Goal: Contribute content: Add original content to the website for others to see

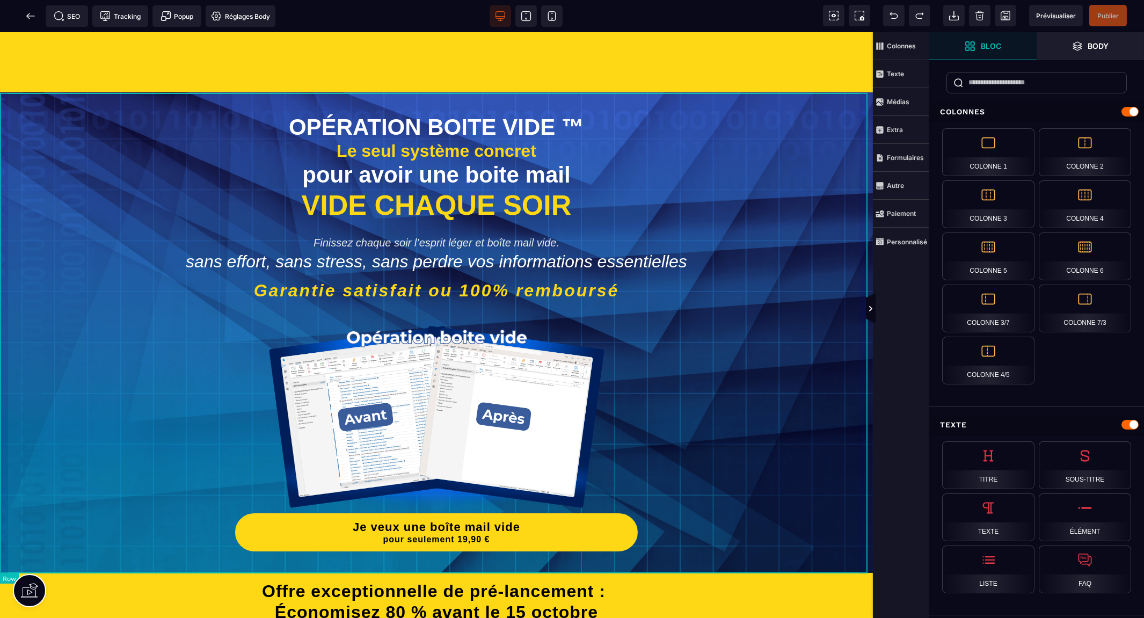
click at [865, 98] on div "OPÉRATION BOITE VIDE ™ Le seul système concret pour avoir une boite mail VIDE C…" at bounding box center [436, 332] width 873 height 481
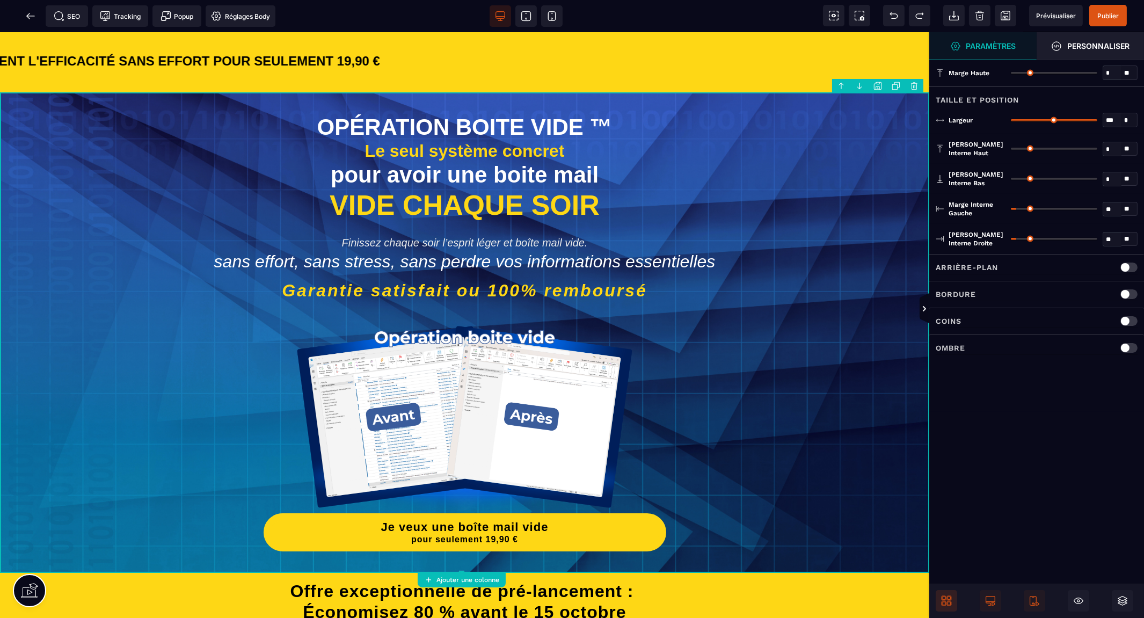
click at [949, 604] on icon at bounding box center [949, 603] width 4 height 4
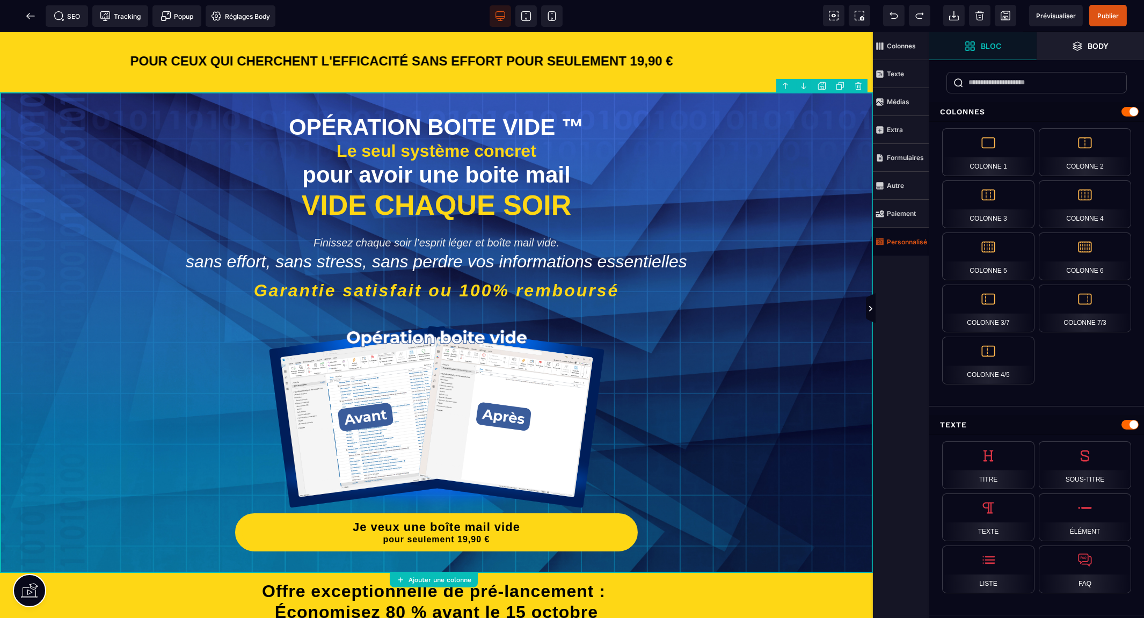
click at [898, 242] on strong "Personnalisé" at bounding box center [907, 242] width 40 height 8
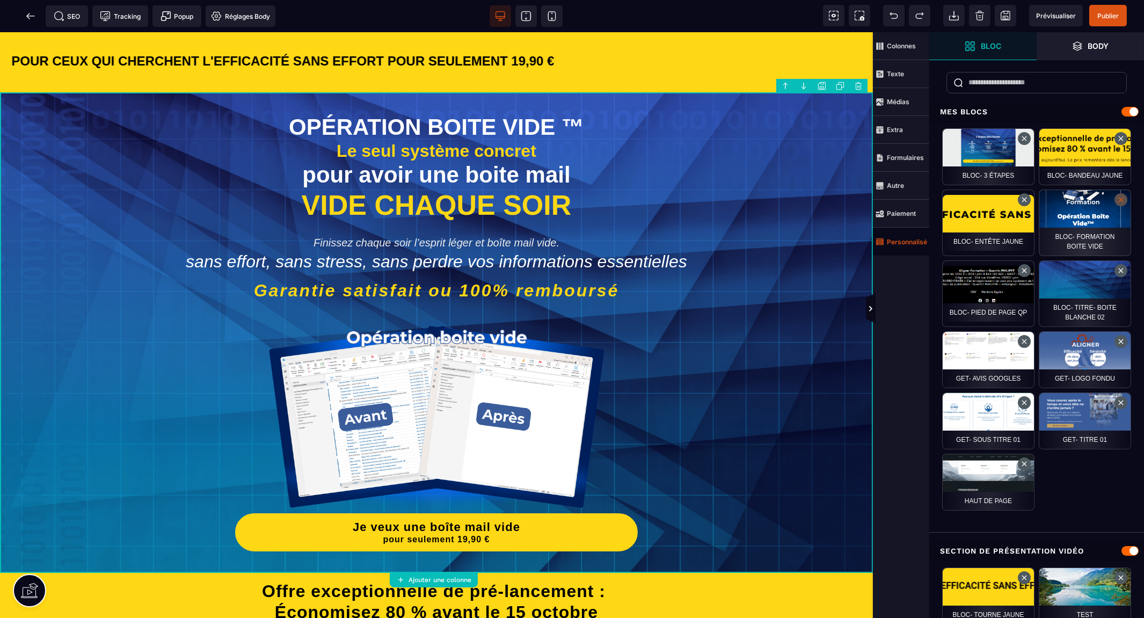
click at [1120, 201] on button at bounding box center [1120, 199] width 13 height 13
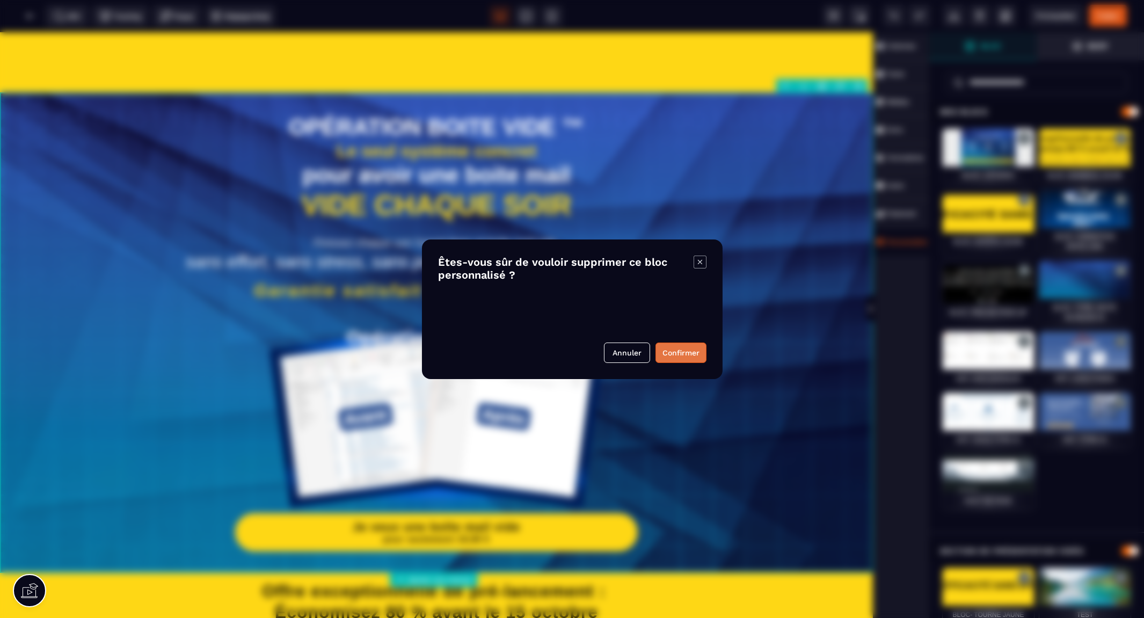
click at [672, 352] on button "Confirmer" at bounding box center [680, 352] width 51 height 20
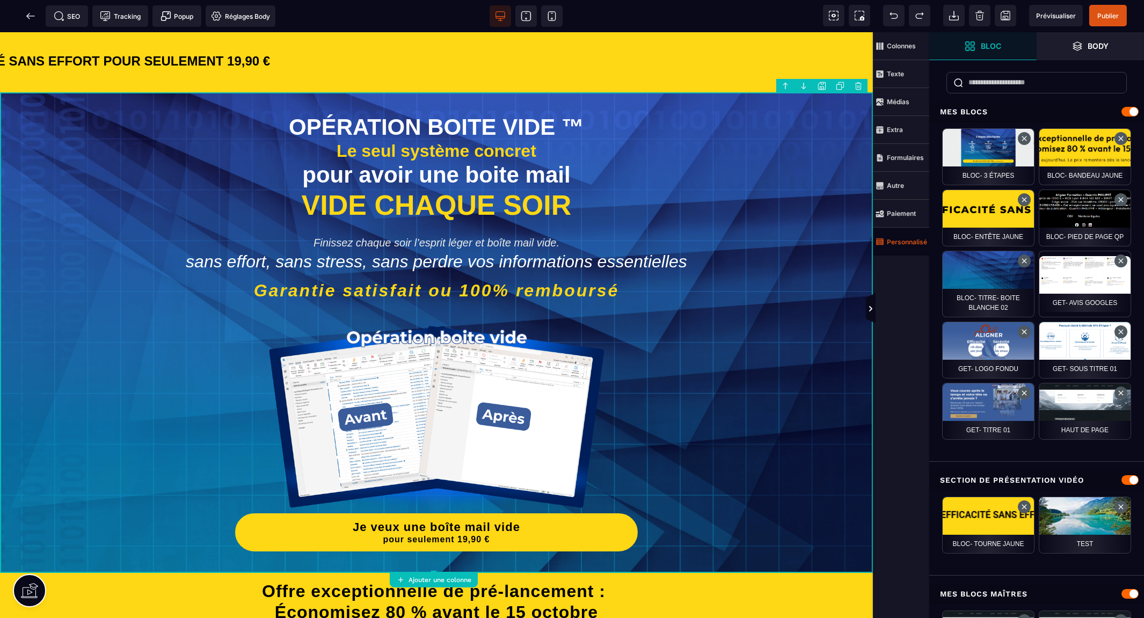
click at [822, 86] on body "B I U S A ******* Ajouter une colonne [GEOGRAPHIC_DATA]" at bounding box center [572, 309] width 1144 height 618
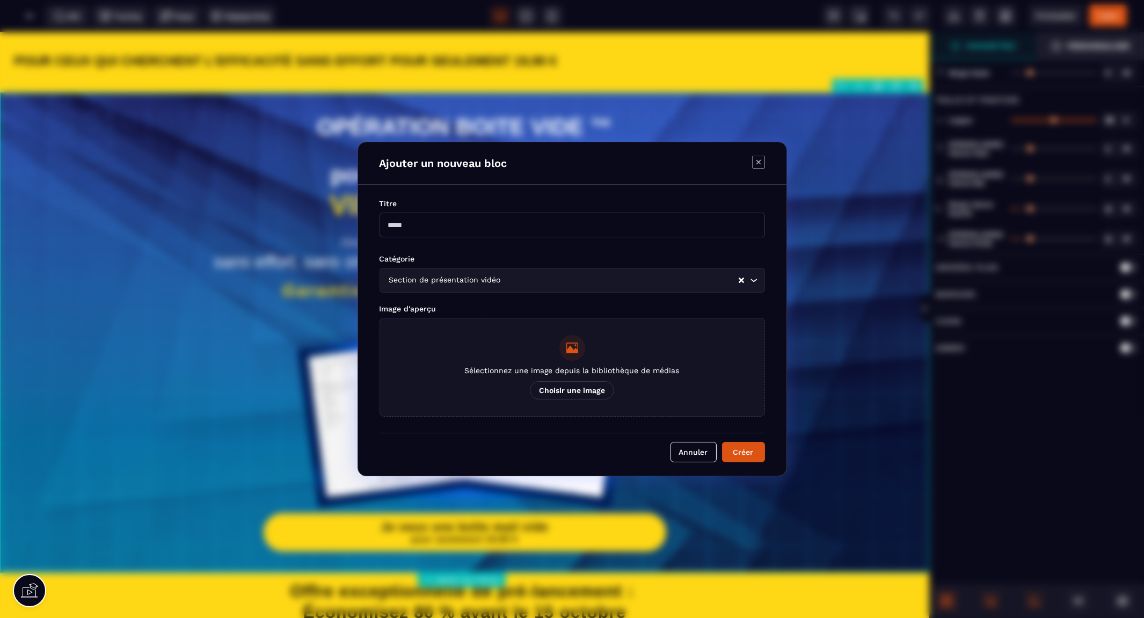
click at [572, 389] on p "Choisir une image" at bounding box center [572, 390] width 84 height 18
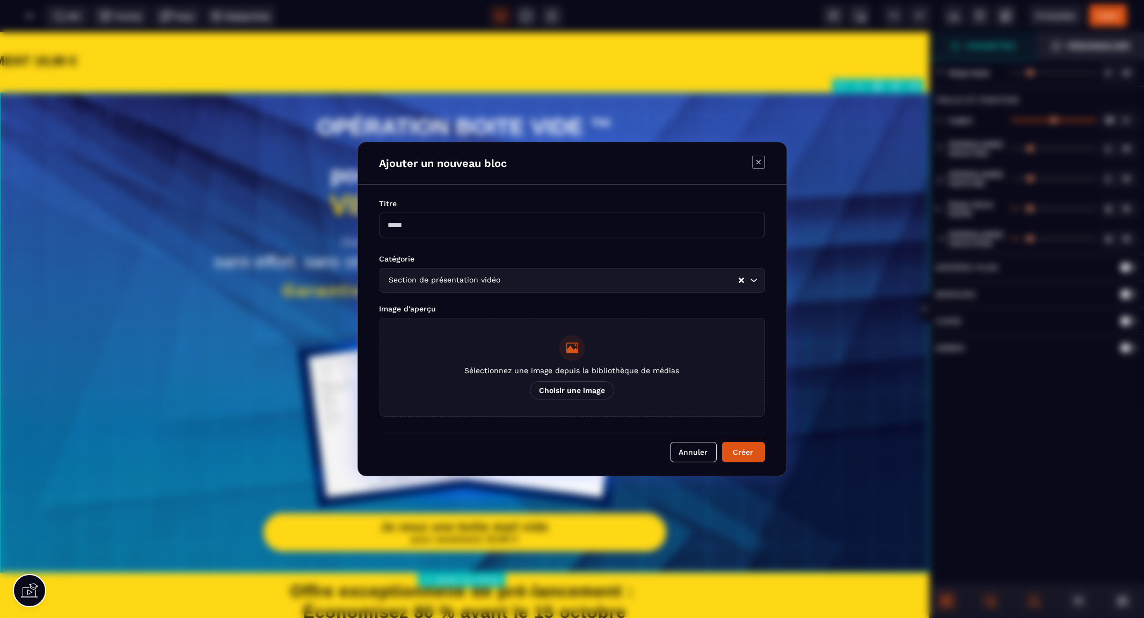
click at [0, 0] on input "Sélectionnez une image depuis la bibliothèque de médias Choisir une image" at bounding box center [0, 0] width 0 height 0
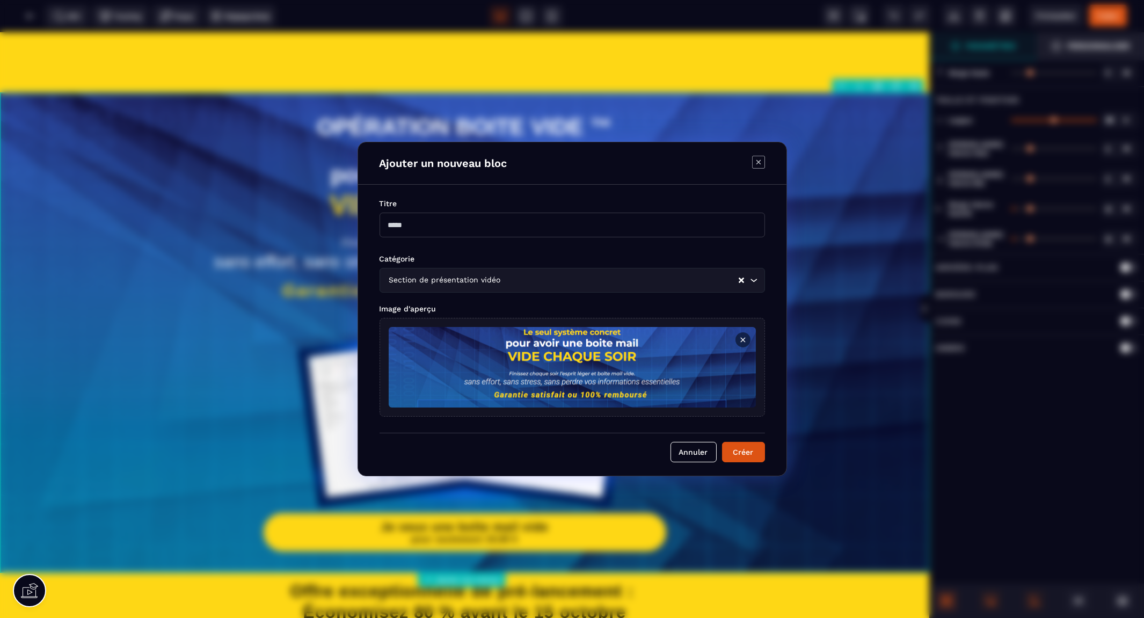
click at [517, 228] on input "Modal window" at bounding box center [571, 225] width 385 height 25
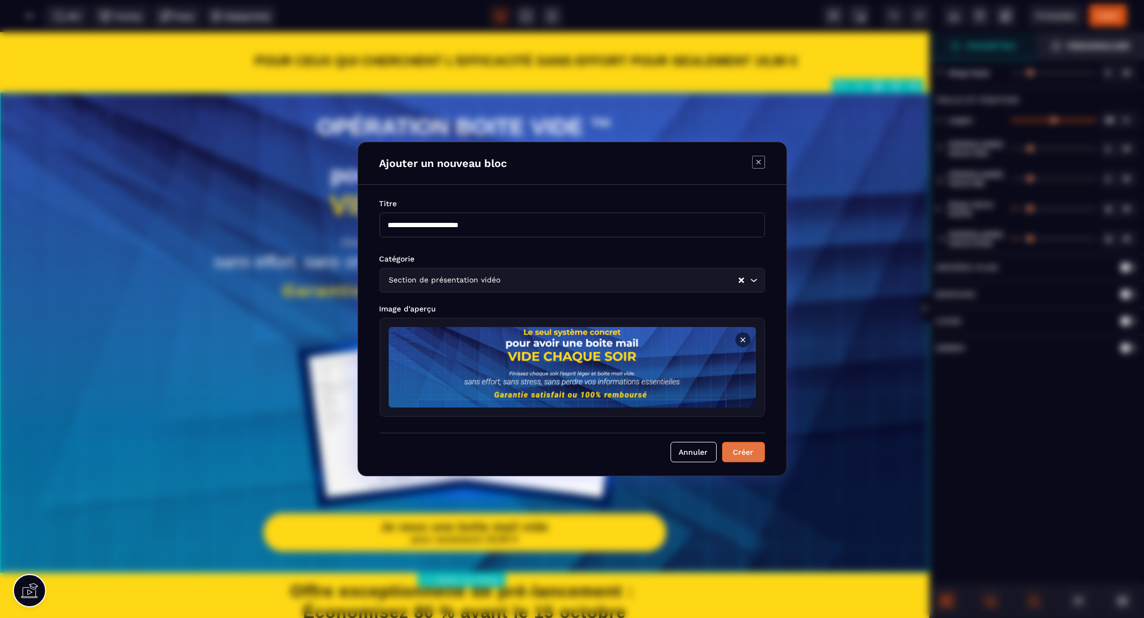
type input "**********"
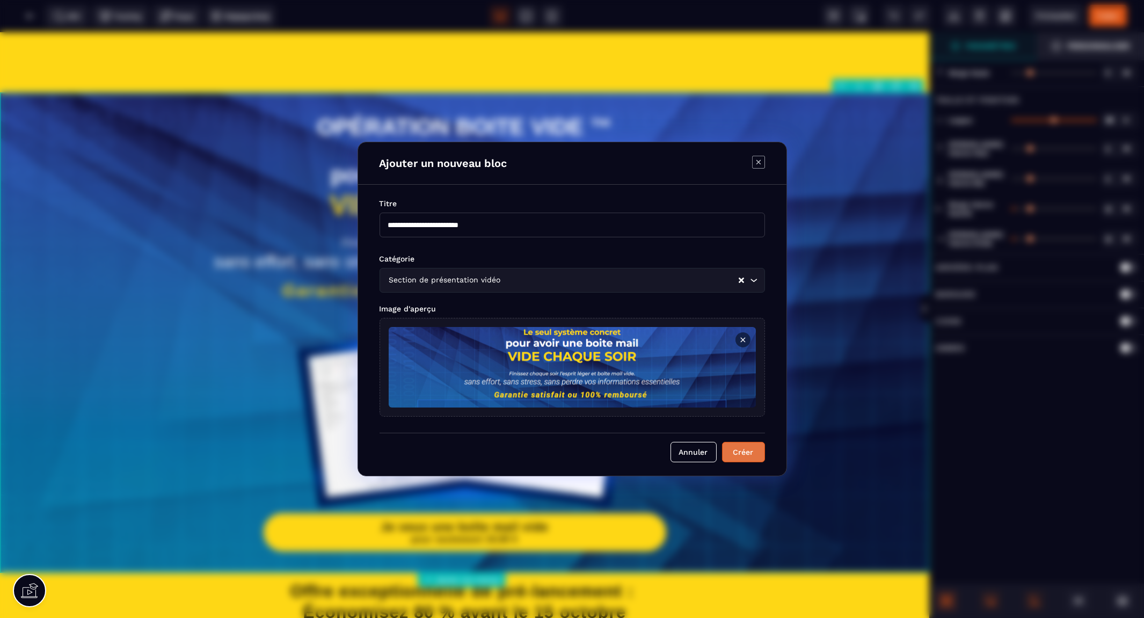
click at [735, 452] on button "Créer" at bounding box center [743, 452] width 43 height 20
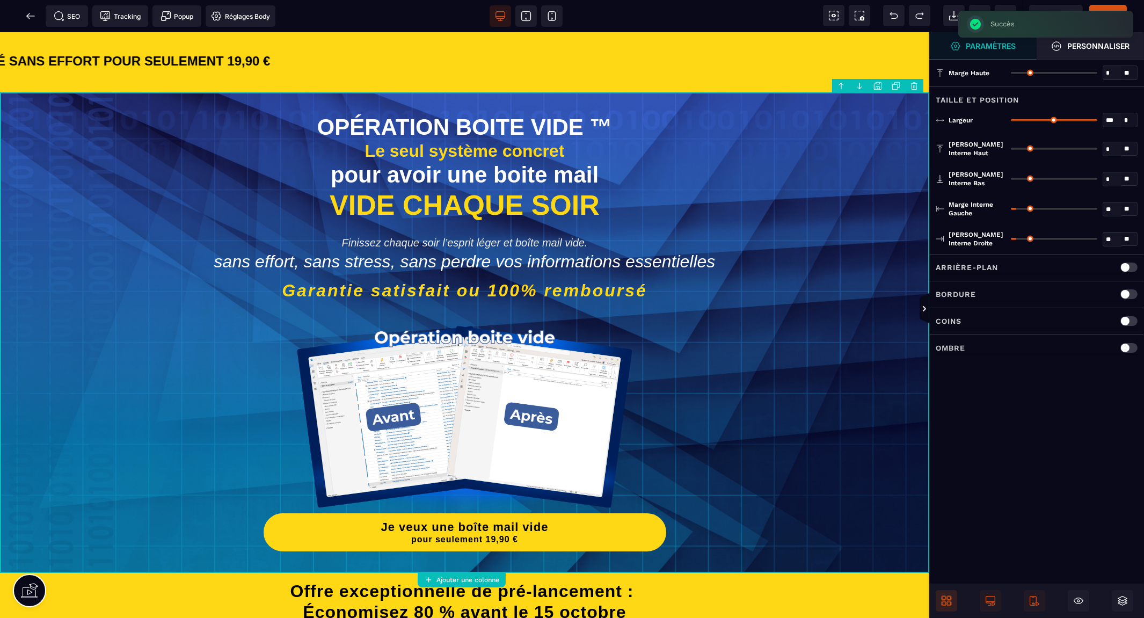
click at [950, 599] on icon at bounding box center [949, 598] width 4 height 4
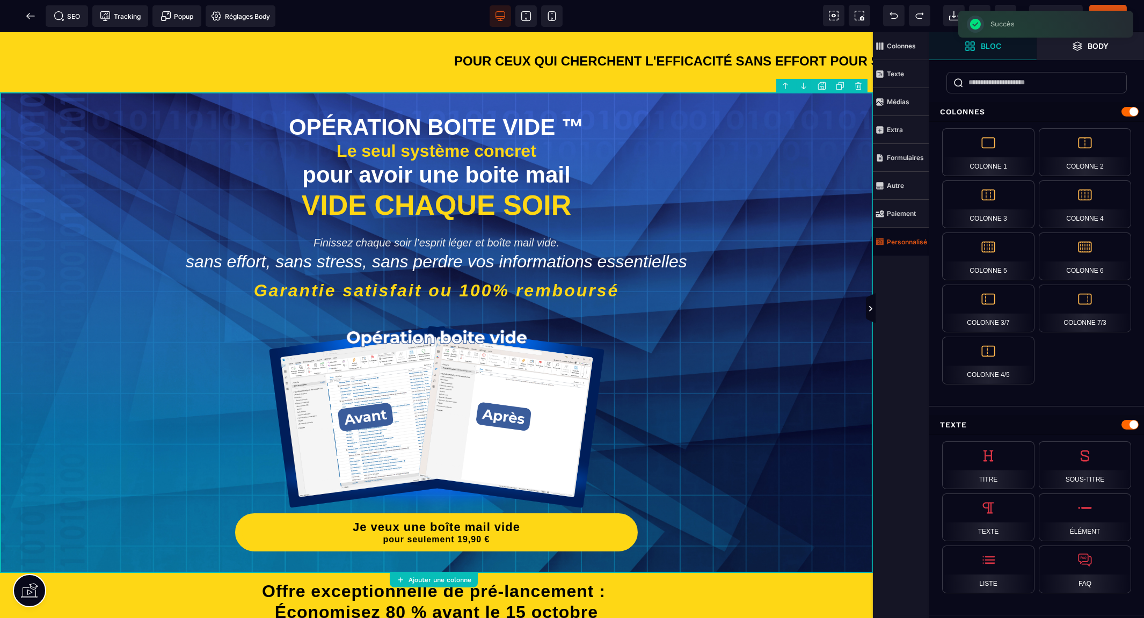
click at [916, 241] on strong "Personnalisé" at bounding box center [907, 242] width 40 height 8
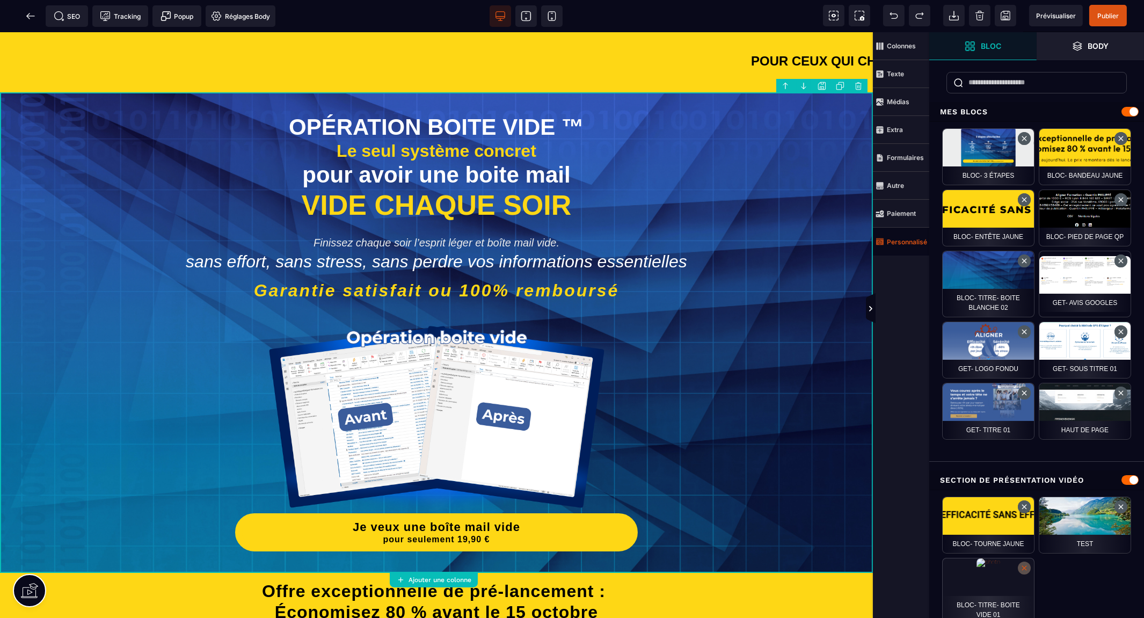
click at [1023, 569] on button at bounding box center [1023, 567] width 13 height 13
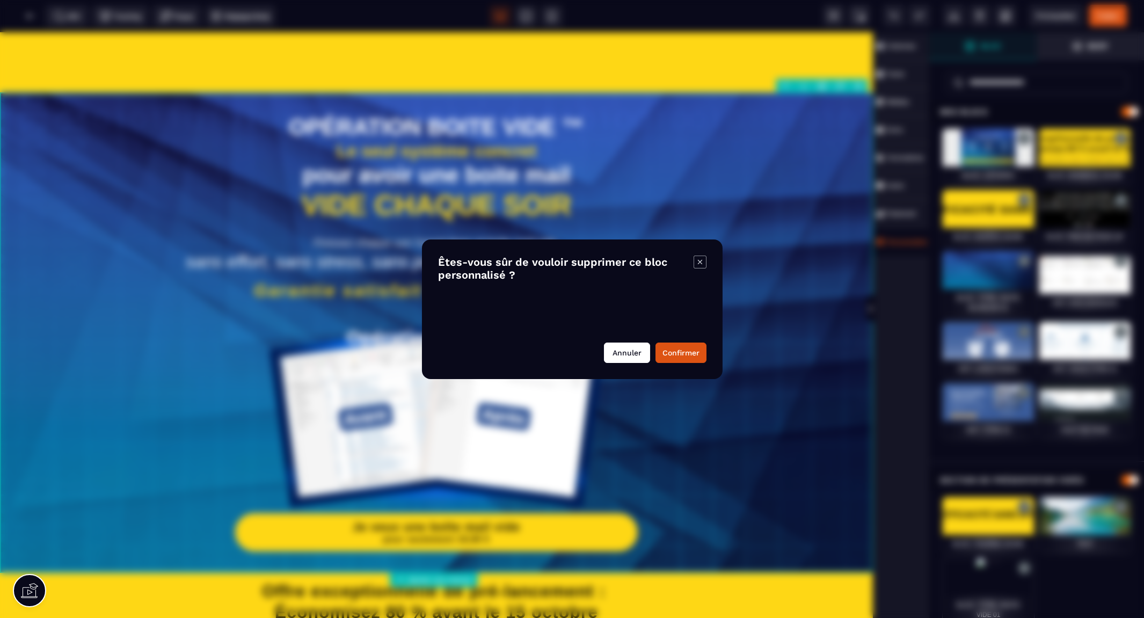
click at [642, 352] on button "Annuler" at bounding box center [627, 352] width 46 height 20
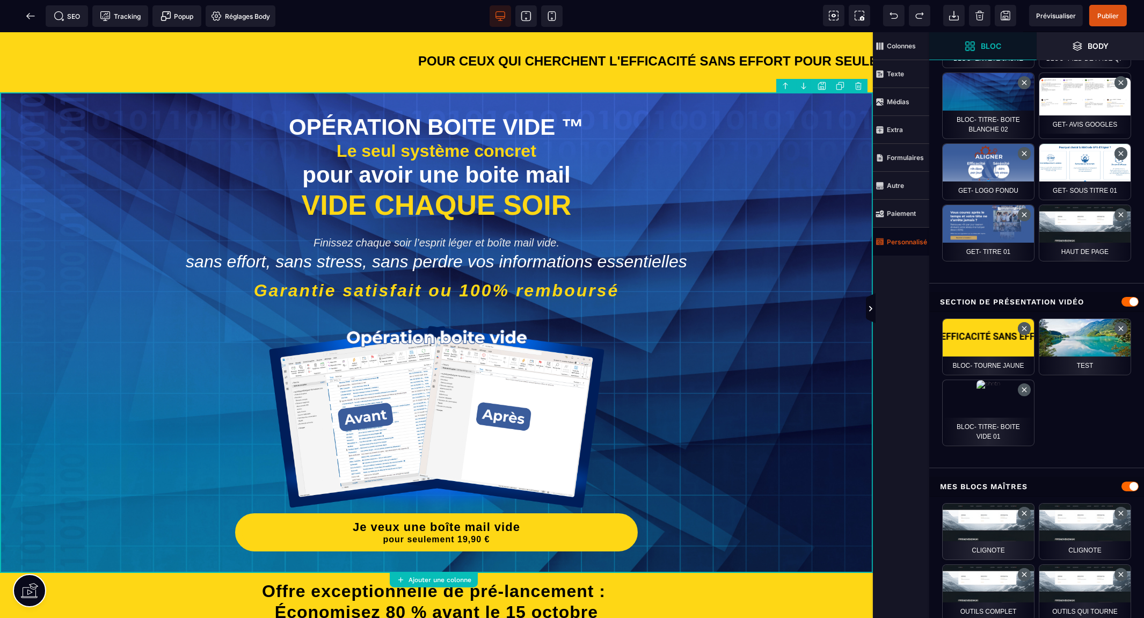
scroll to position [179, 0]
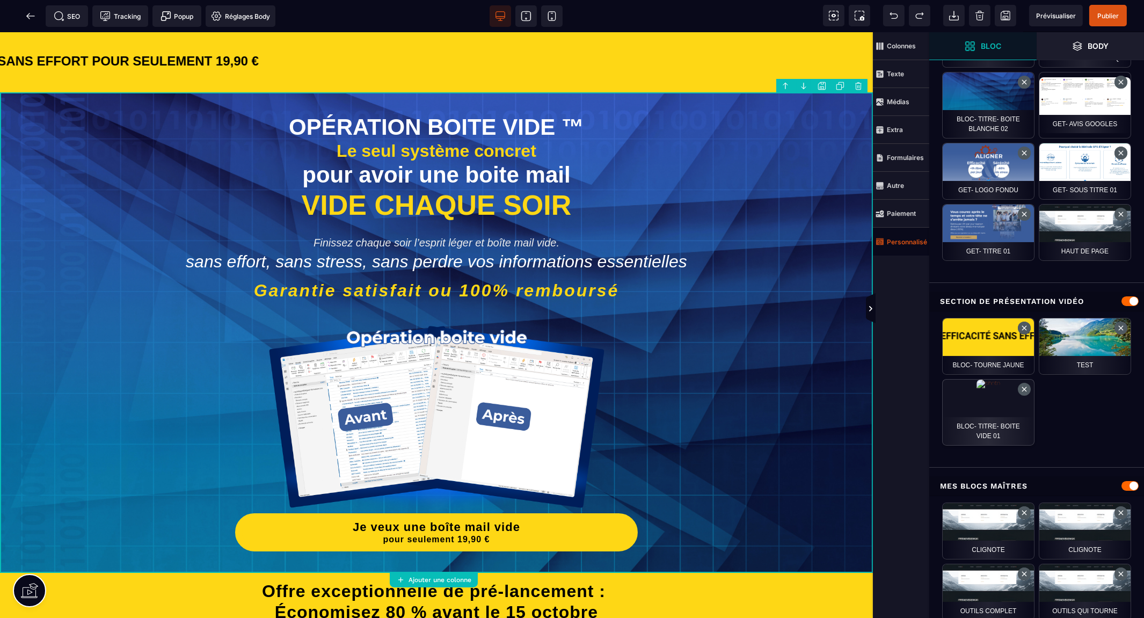
click at [989, 433] on div "BLOC- TITRE- BOITE VIDE 01" at bounding box center [988, 412] width 92 height 67
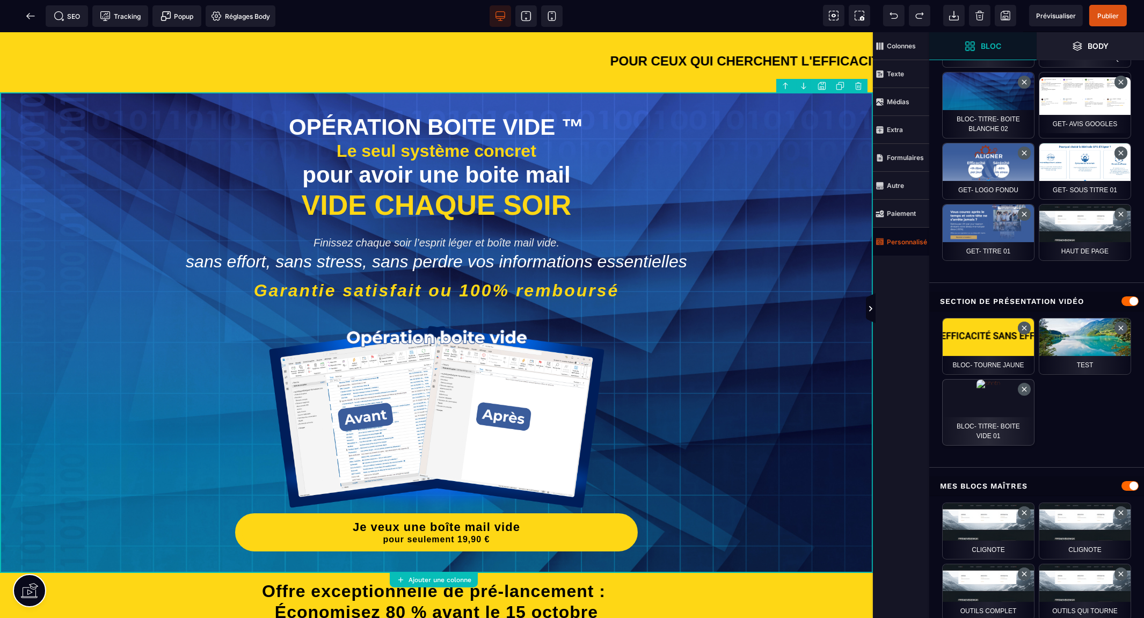
click at [1026, 397] on div "BLOC- TITRE- BOITE VIDE 01" at bounding box center [988, 412] width 92 height 67
click at [1027, 390] on button at bounding box center [1023, 389] width 13 height 13
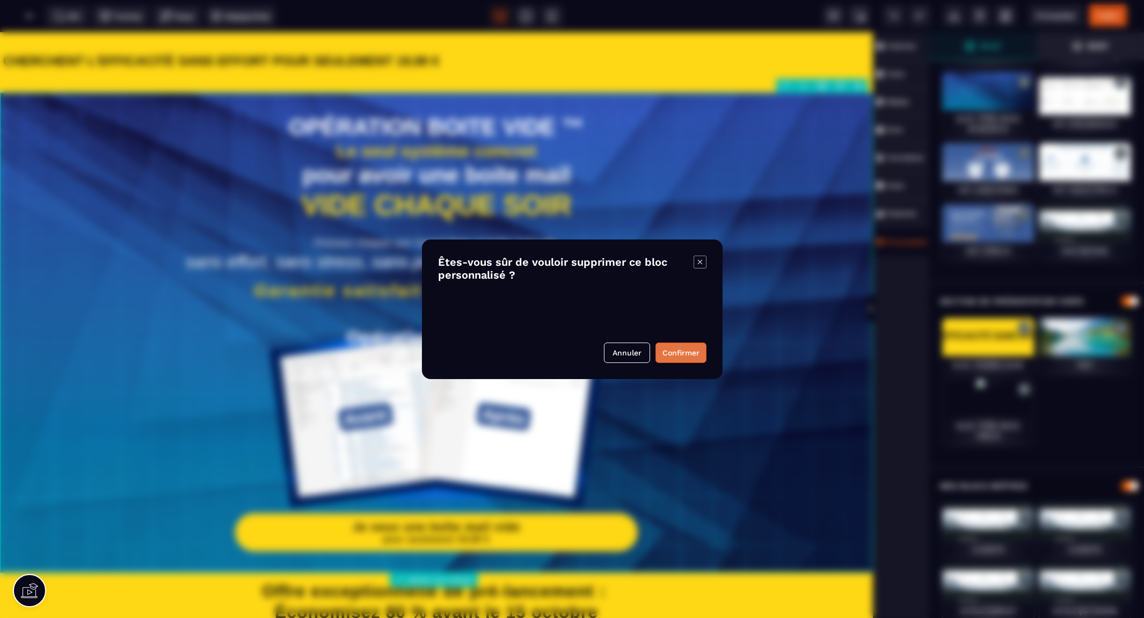
click at [673, 350] on button "Confirmer" at bounding box center [680, 352] width 51 height 20
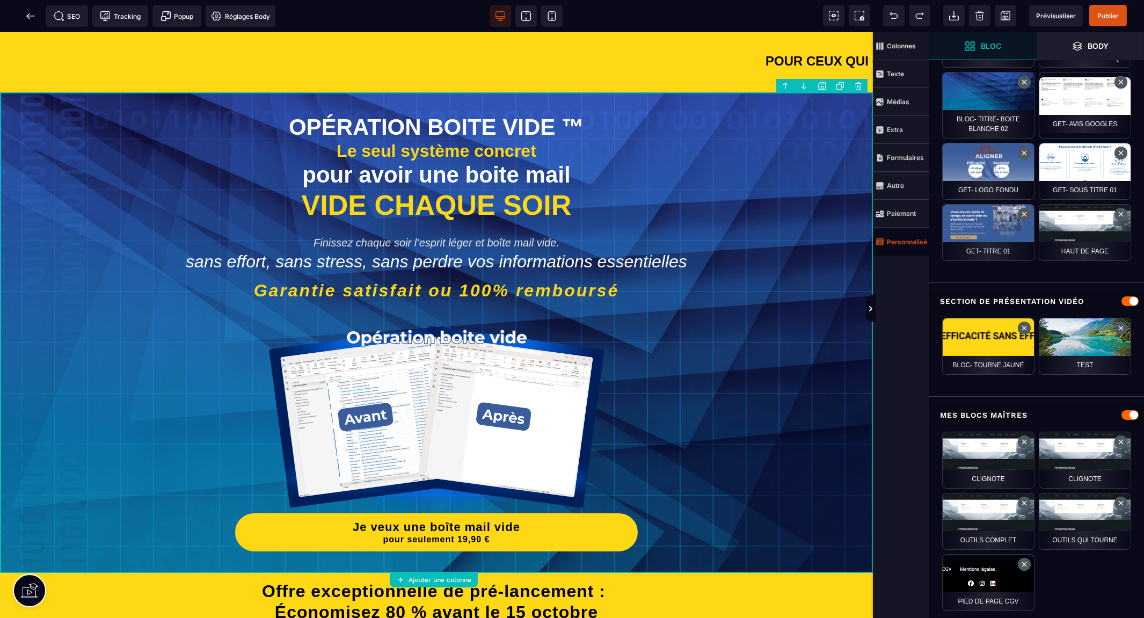
click at [820, 84] on body "B I U S A ******* Ajouter une colonne" at bounding box center [572, 309] width 1144 height 618
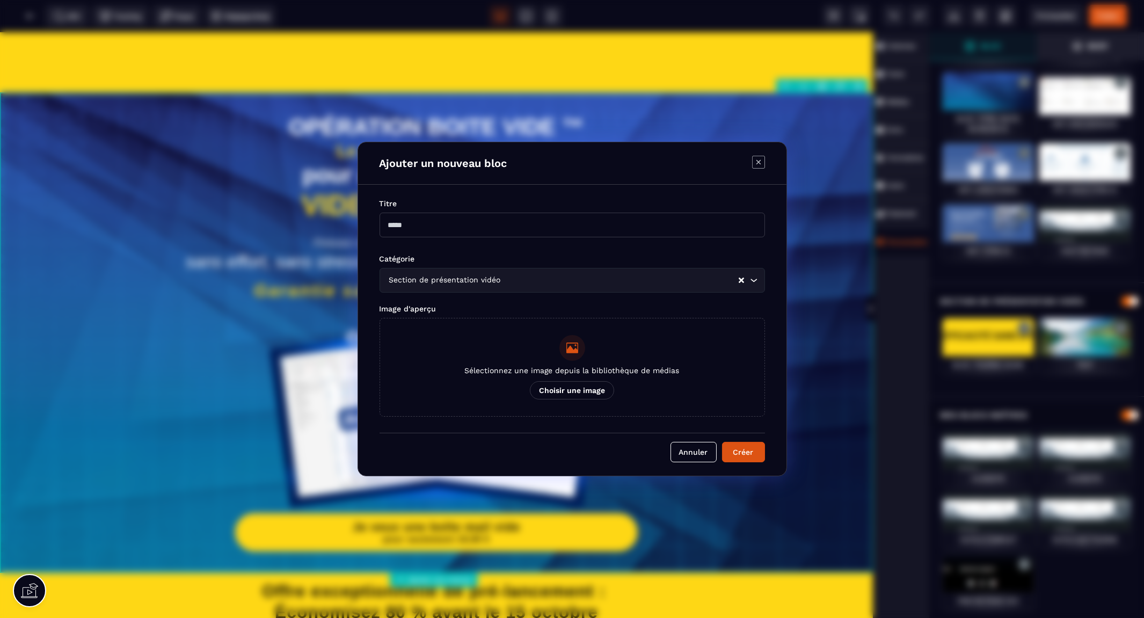
click at [509, 225] on input "Modal window" at bounding box center [571, 225] width 385 height 25
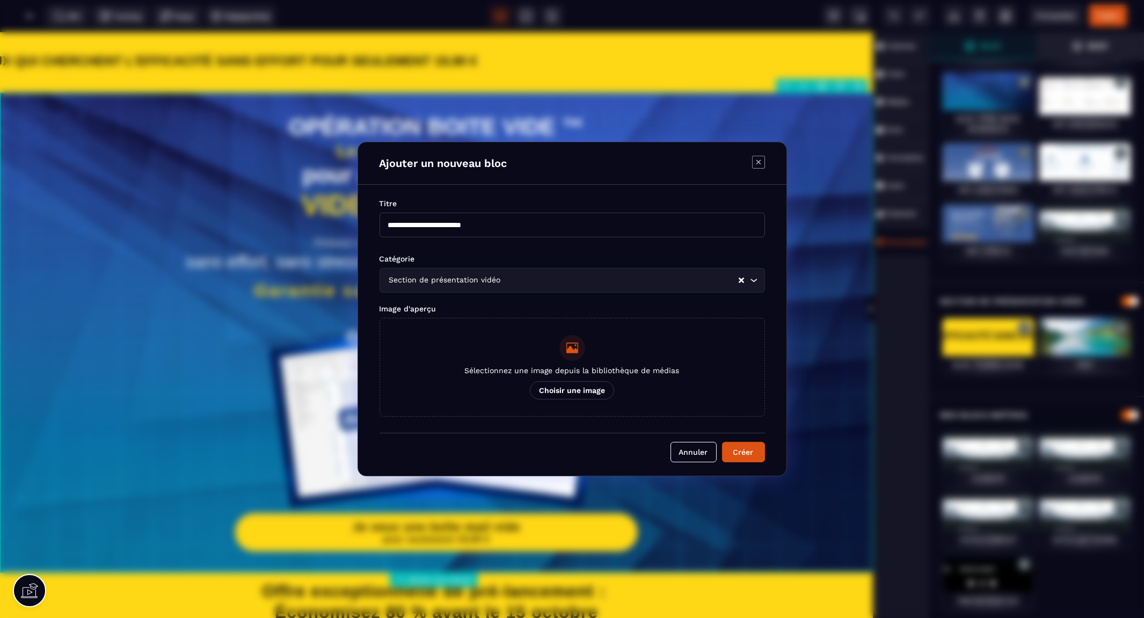
click at [421, 222] on input "**********" at bounding box center [571, 225] width 385 height 25
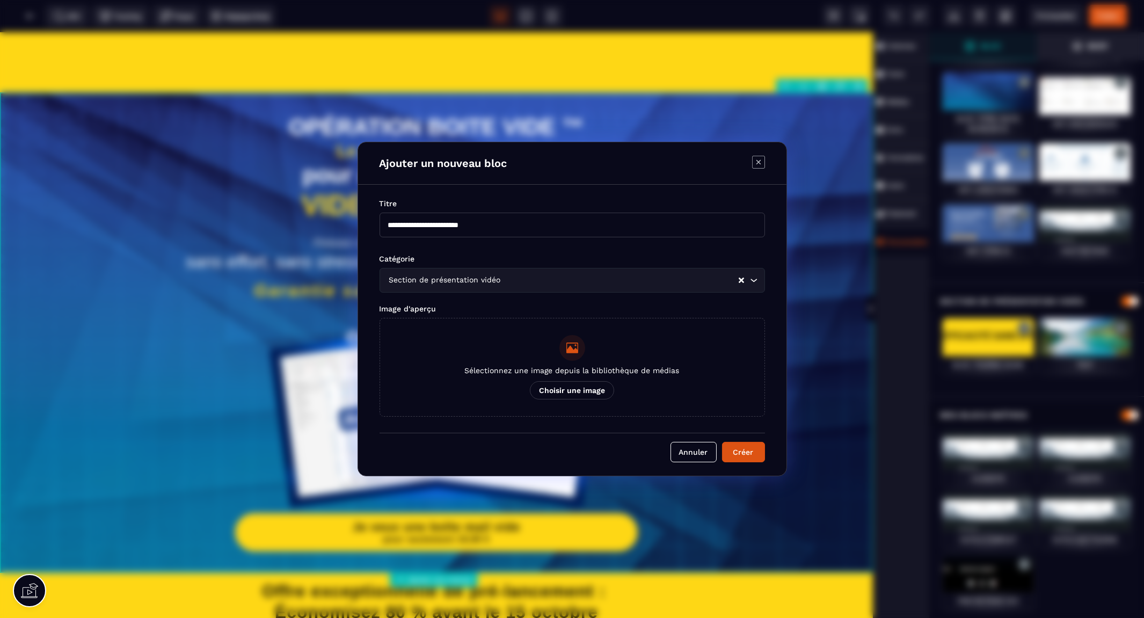
type input "**********"
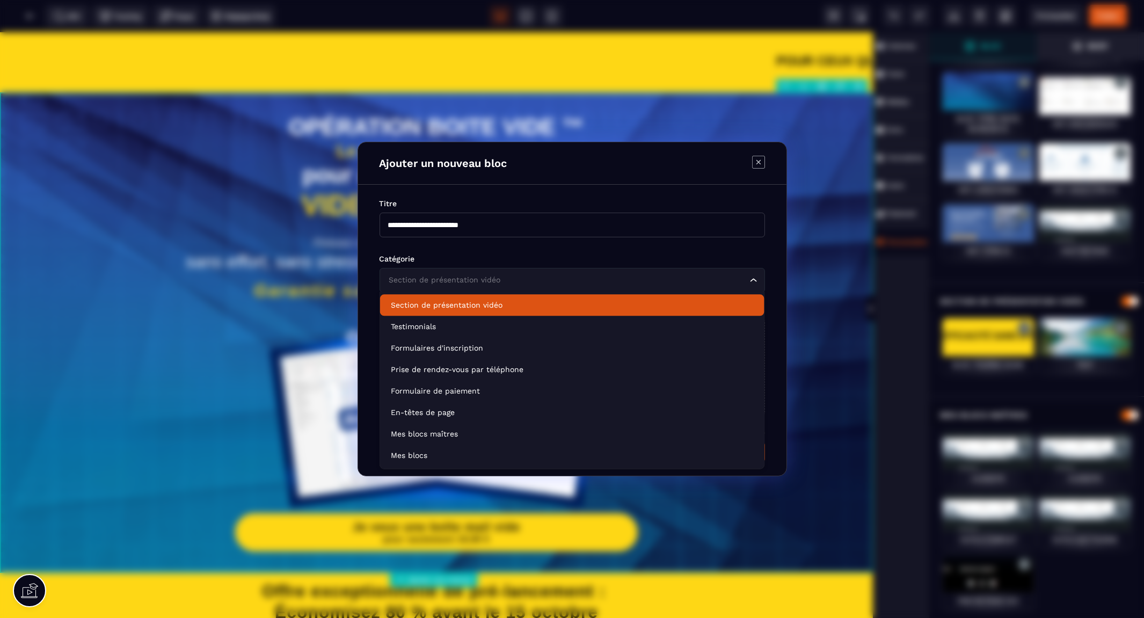
click at [673, 278] on input "Search for option" at bounding box center [566, 280] width 361 height 12
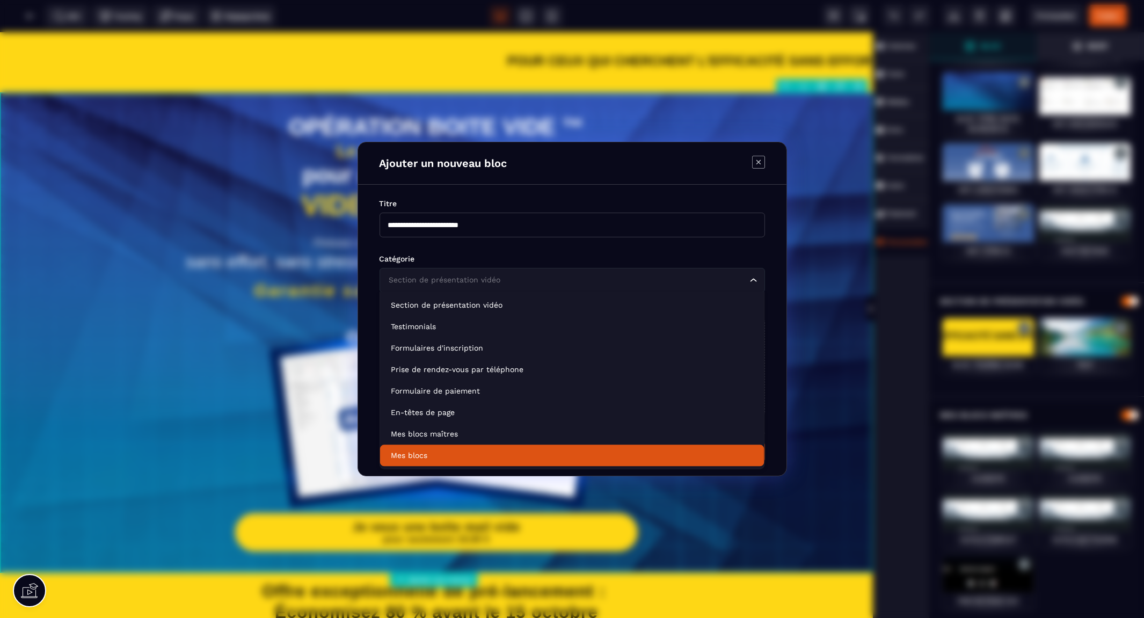
click at [616, 447] on li "Mes blocs" at bounding box center [572, 454] width 384 height 21
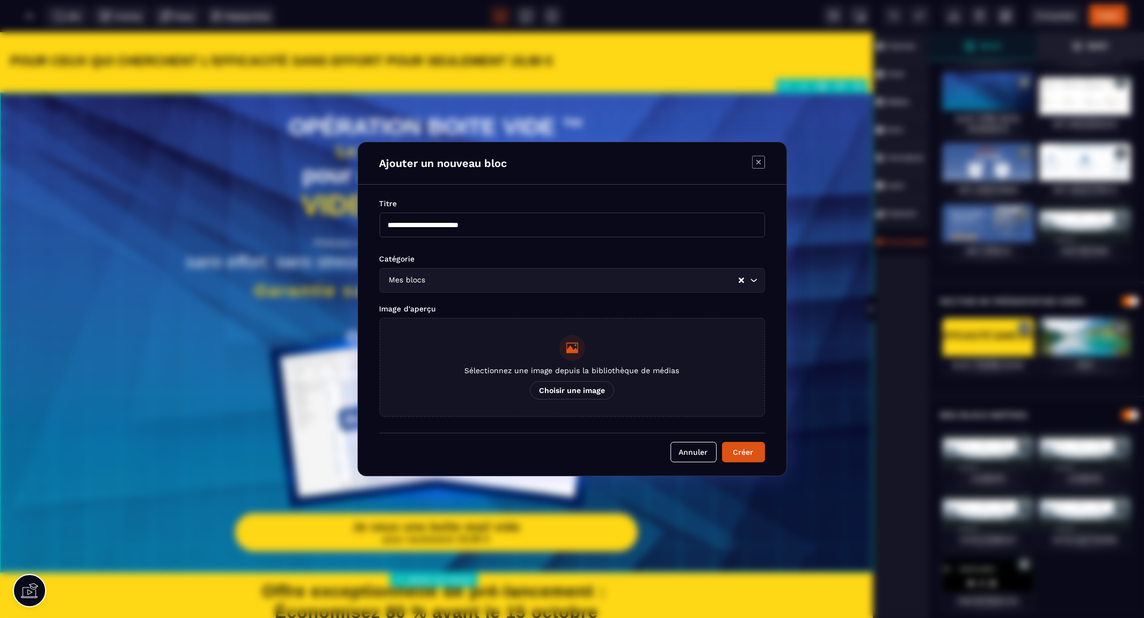
click at [581, 389] on p "Choisir une image" at bounding box center [572, 390] width 84 height 18
click at [0, 0] on input "Sélectionnez une image depuis la bibliothèque de médias Choisir une image" at bounding box center [0, 0] width 0 height 0
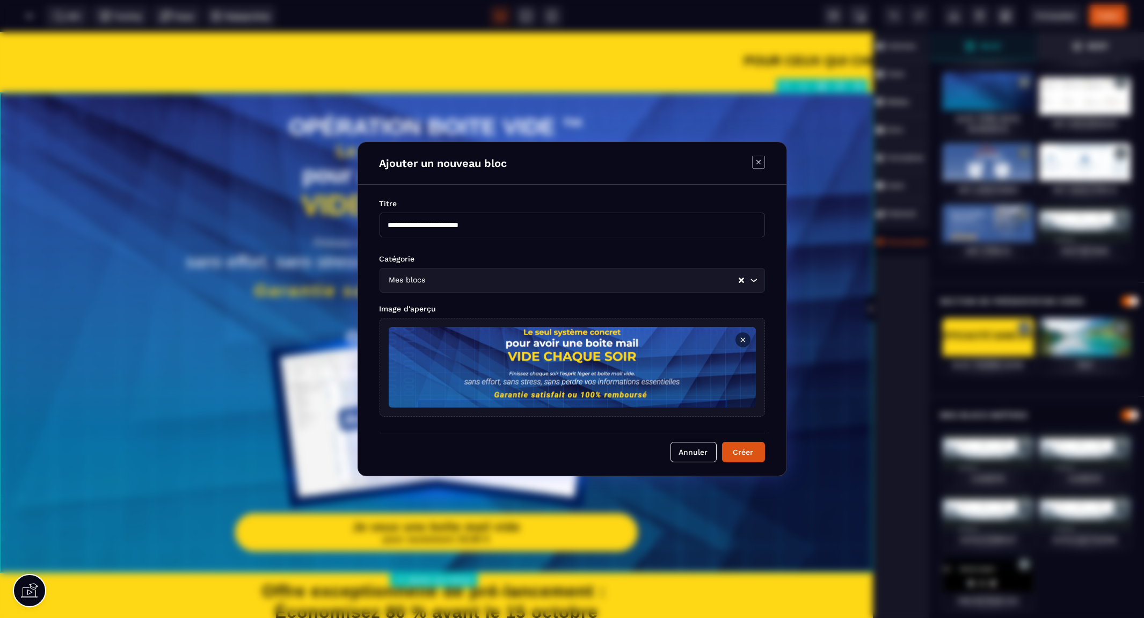
click at [746, 455] on button "Créer" at bounding box center [743, 452] width 43 height 20
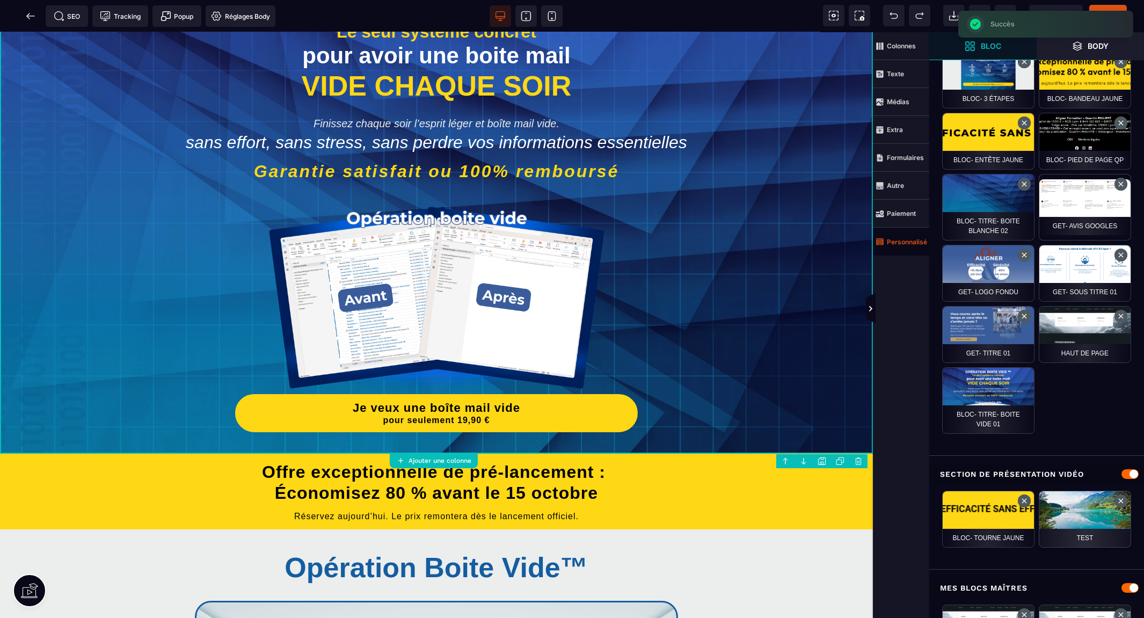
scroll to position [0, 0]
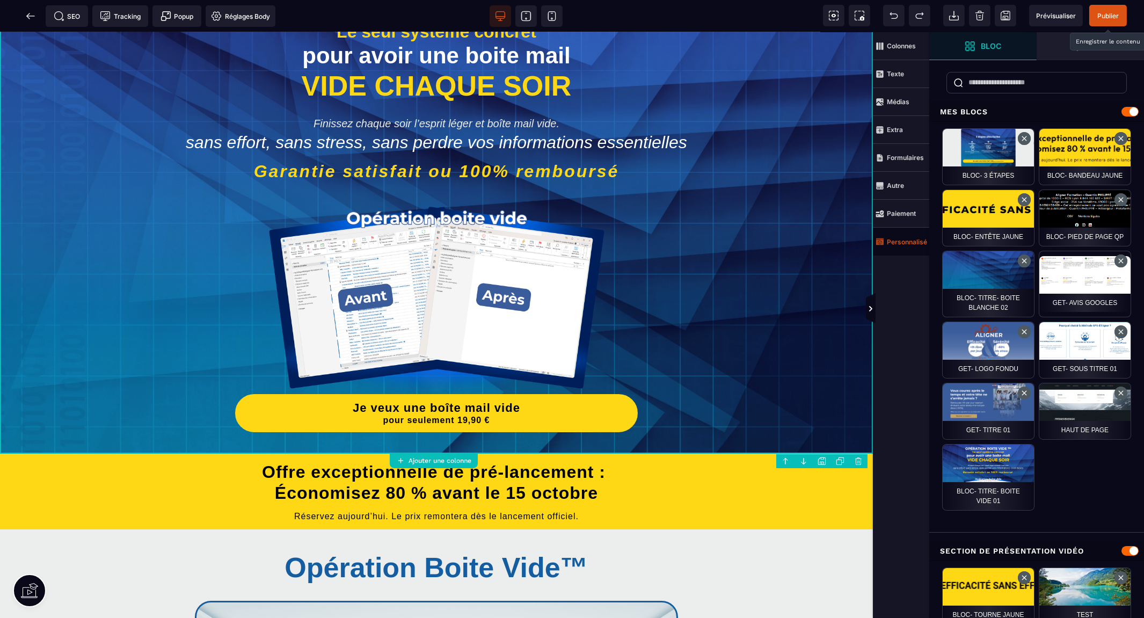
click at [1103, 16] on span "Publier" at bounding box center [1107, 16] width 21 height 8
click at [23, 19] on div "SEO Tracking Popup Réglages Body" at bounding box center [141, 15] width 277 height 21
click at [25, 12] on div "SEO Tracking Popup Réglages Body" at bounding box center [141, 15] width 277 height 21
click at [30, 13] on div "SEO Tracking Popup Réglages Body" at bounding box center [141, 15] width 277 height 21
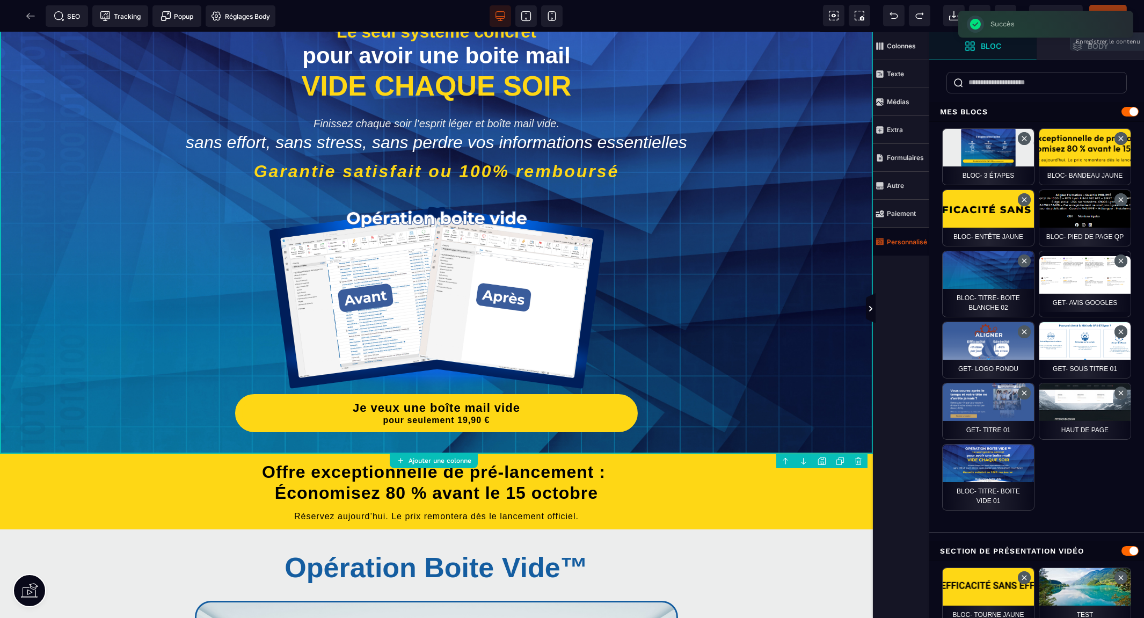
click at [38, 12] on div "SEO Tracking Popup Réglages Body" at bounding box center [141, 15] width 277 height 21
click at [31, 14] on div "SEO Tracking Popup Réglages Body" at bounding box center [141, 15] width 277 height 21
click at [29, 14] on div "SEO Tracking Popup Réglages Body" at bounding box center [141, 15] width 277 height 21
